Goal: Task Accomplishment & Management: Complete application form

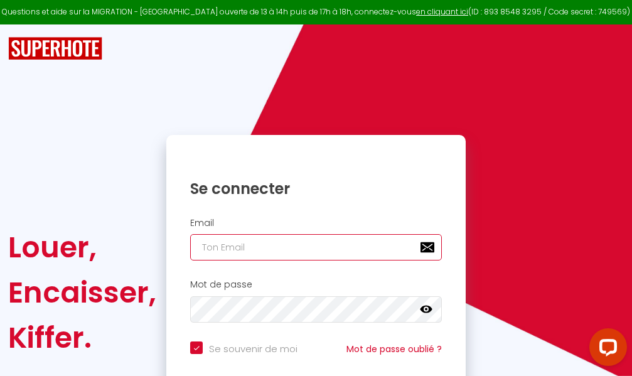
click at [325, 246] on input "email" at bounding box center [316, 247] width 252 height 26
type input "m"
checkbox input "true"
type input "ma"
checkbox input "true"
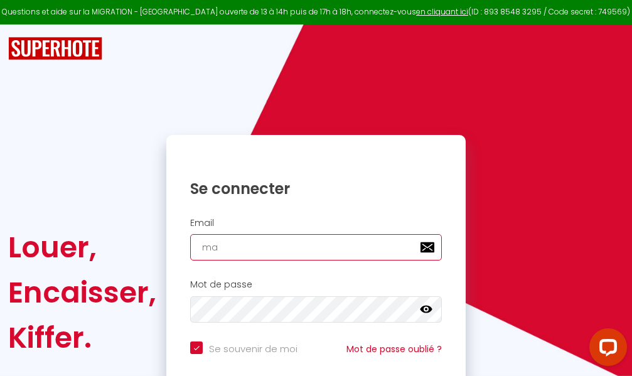
type input "mar"
checkbox input "true"
type input "marc"
checkbox input "true"
type input "marcd"
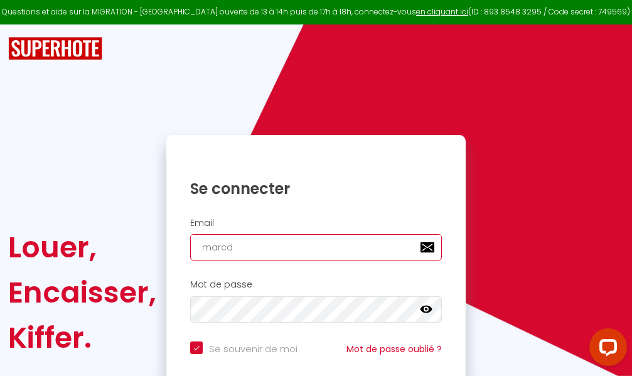
checkbox input "true"
type input "marcdp"
checkbox input "true"
type input "marcdpo"
checkbox input "true"
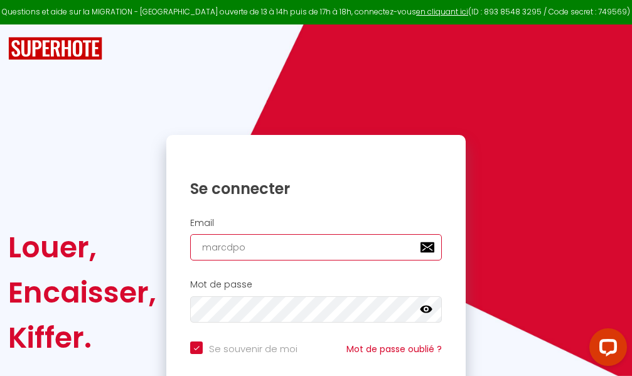
type input "marcdpoz"
checkbox input "true"
type input "marcdpoz."
checkbox input "true"
type input "marcdpoz.l"
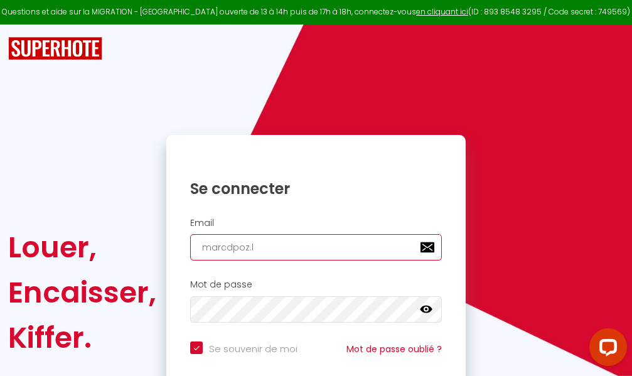
checkbox input "true"
type input "marcdpoz.lo"
checkbox input "true"
type input "marcdpoz.loc"
checkbox input "true"
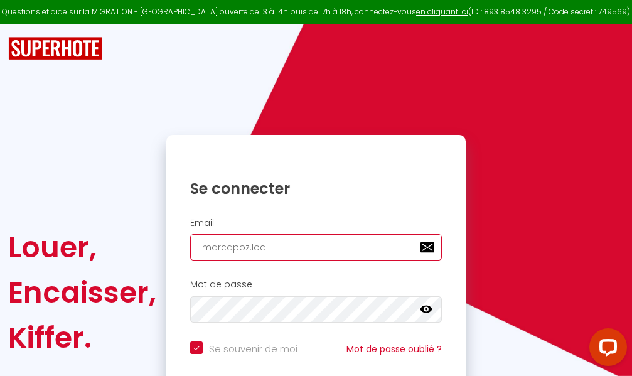
type input "marcdpoz.loca"
checkbox input "true"
type input "marcdpoz.locat"
checkbox input "true"
type input "marcdpoz.locati"
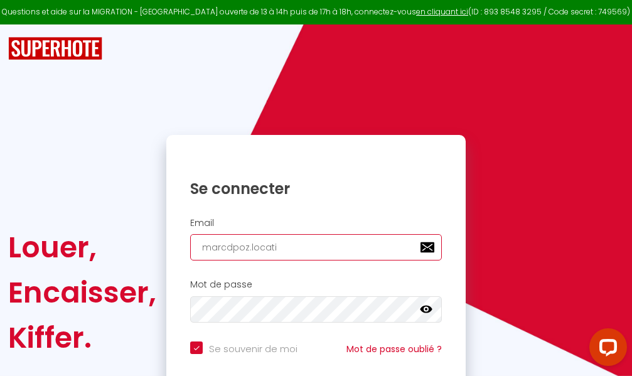
checkbox input "true"
type input "marcdpoz.locatio"
checkbox input "true"
type input "marcdpoz.location"
checkbox input "true"
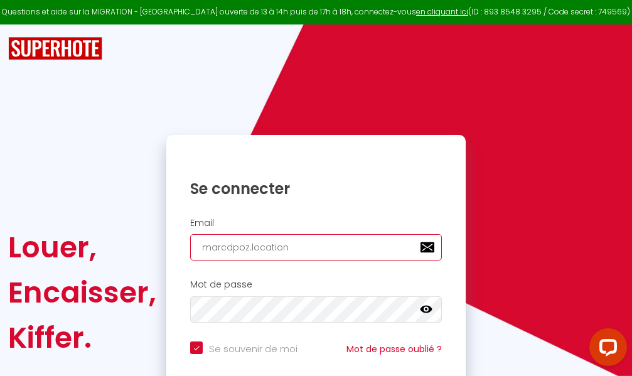
type input "marcdpoz.location@"
checkbox input "true"
type input "marcdpoz.location@g"
checkbox input "true"
type input "marcdpoz.location@gm"
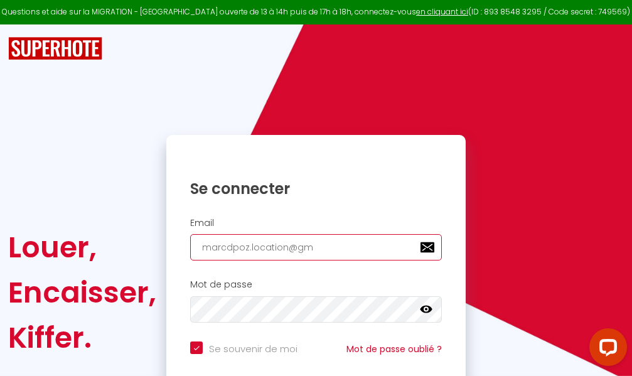
checkbox input "true"
type input "marcdpoz.location@gma"
checkbox input "true"
type input "marcdpoz.location@gmai"
checkbox input "true"
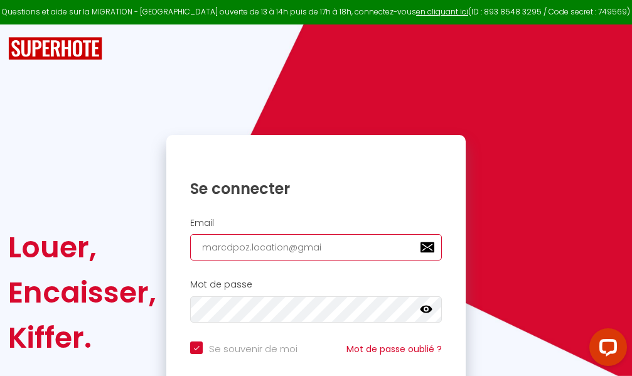
type input "[EMAIL_ADDRESS]"
checkbox input "true"
type input "[EMAIL_ADDRESS]."
checkbox input "true"
type input "marcdpoz.location@gmail.c"
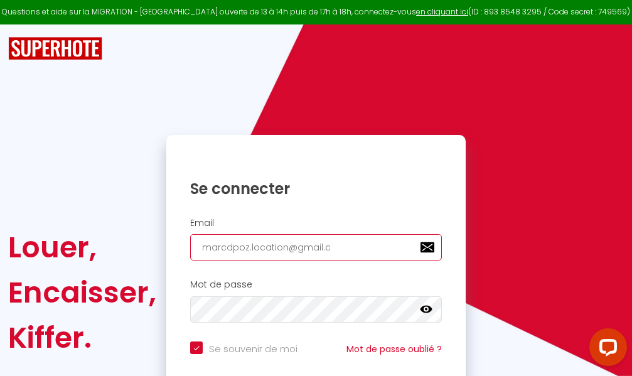
checkbox input "true"
type input "[EMAIL_ADDRESS][DOMAIN_NAME]"
checkbox input "true"
type input "[EMAIL_ADDRESS][DOMAIN_NAME]"
checkbox input "true"
